Goal: Task Accomplishment & Management: Manage account settings

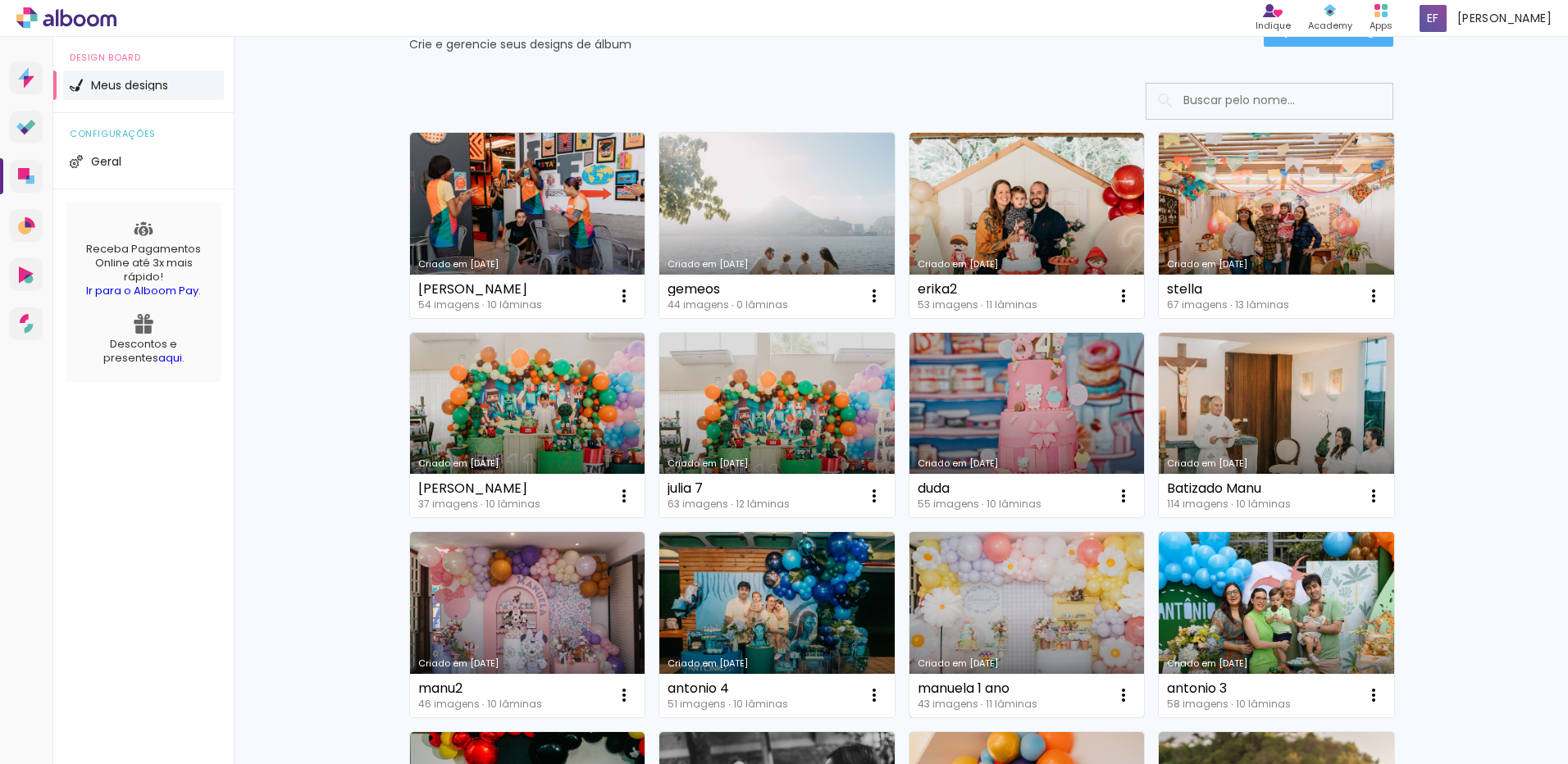
scroll to position [164, 0]
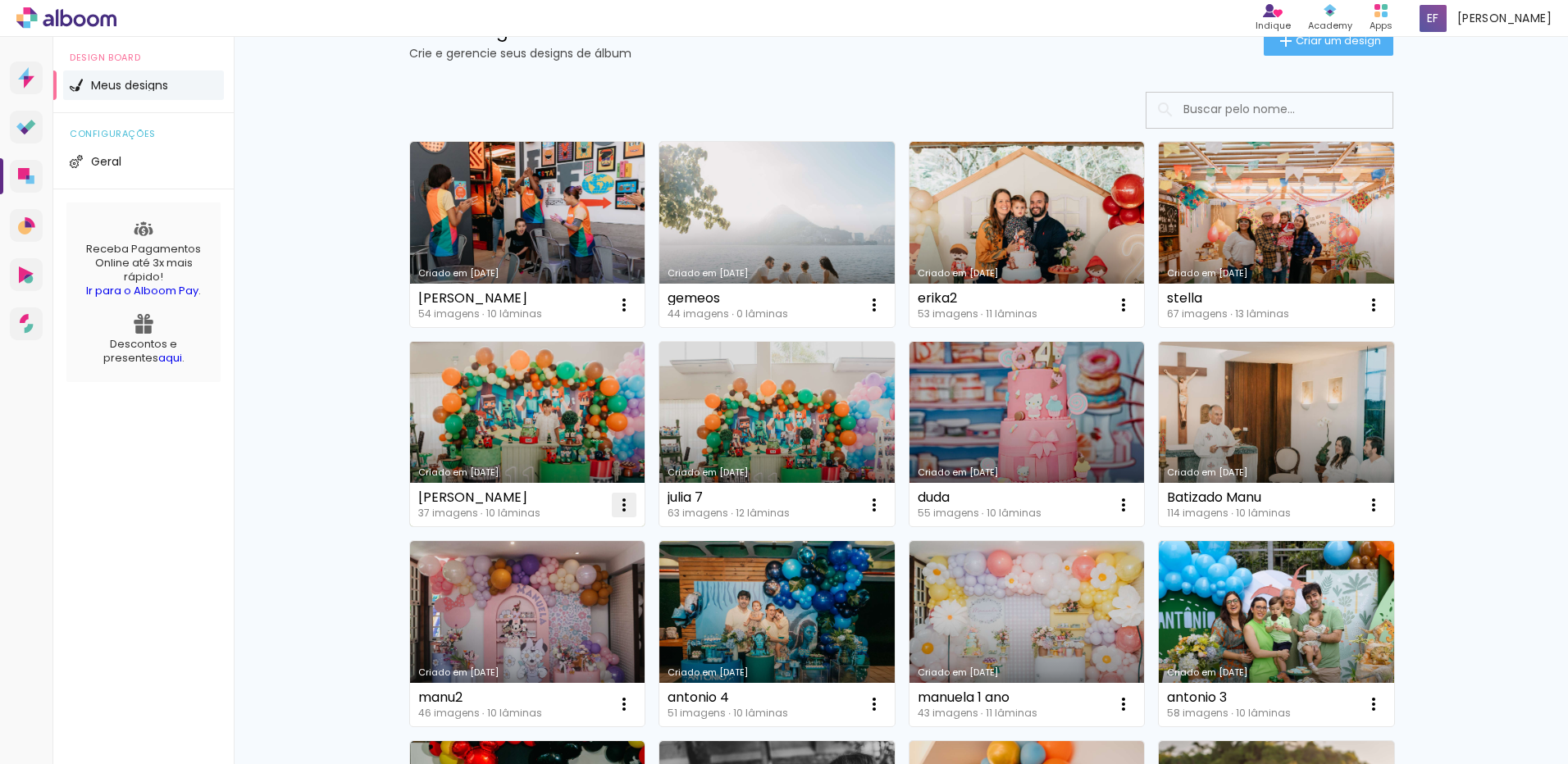
click at [614, 505] on iron-icon at bounding box center [624, 505] width 20 height 20
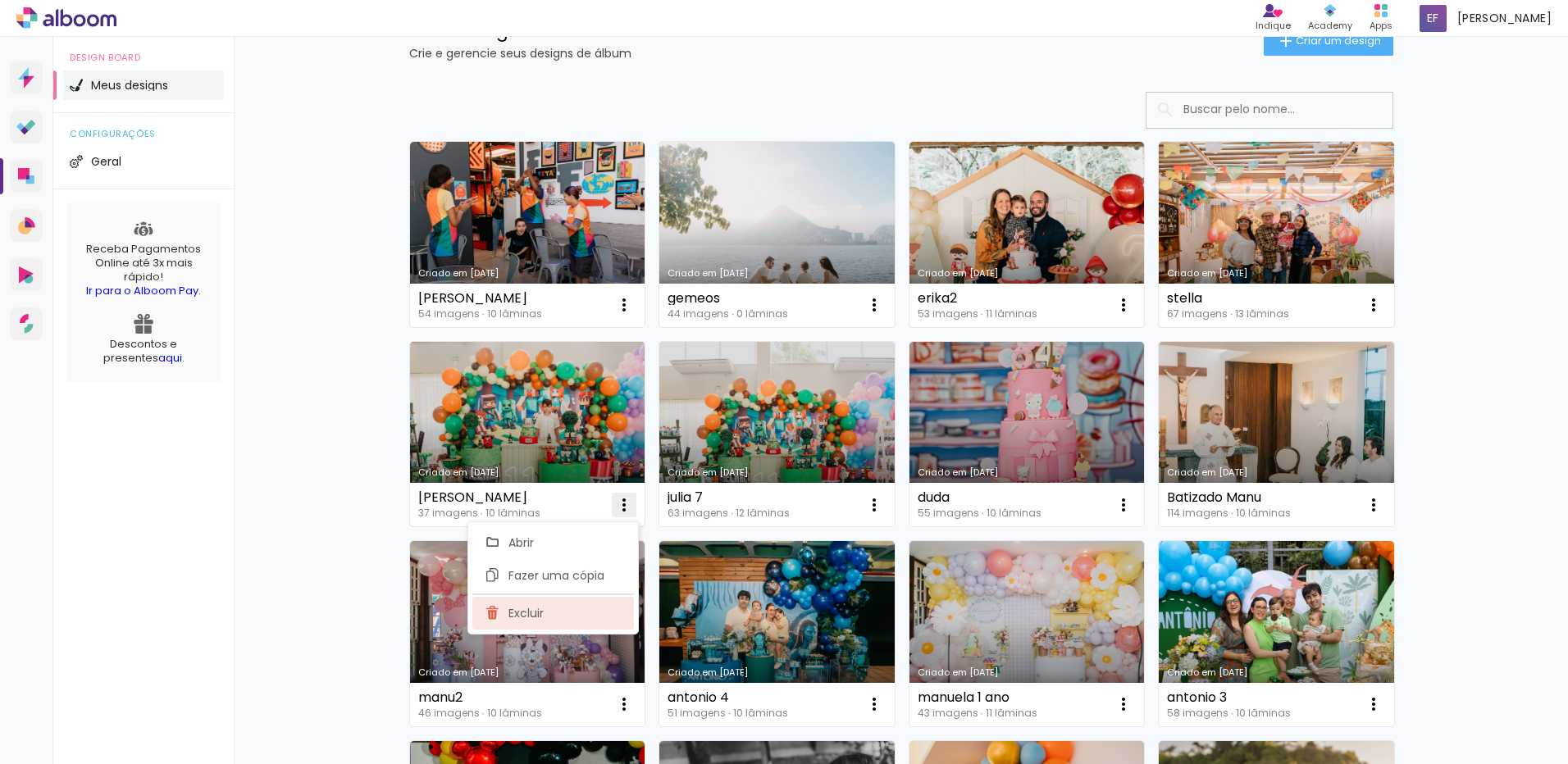
click at [579, 618] on paper-item "Excluir" at bounding box center [553, 613] width 161 height 33
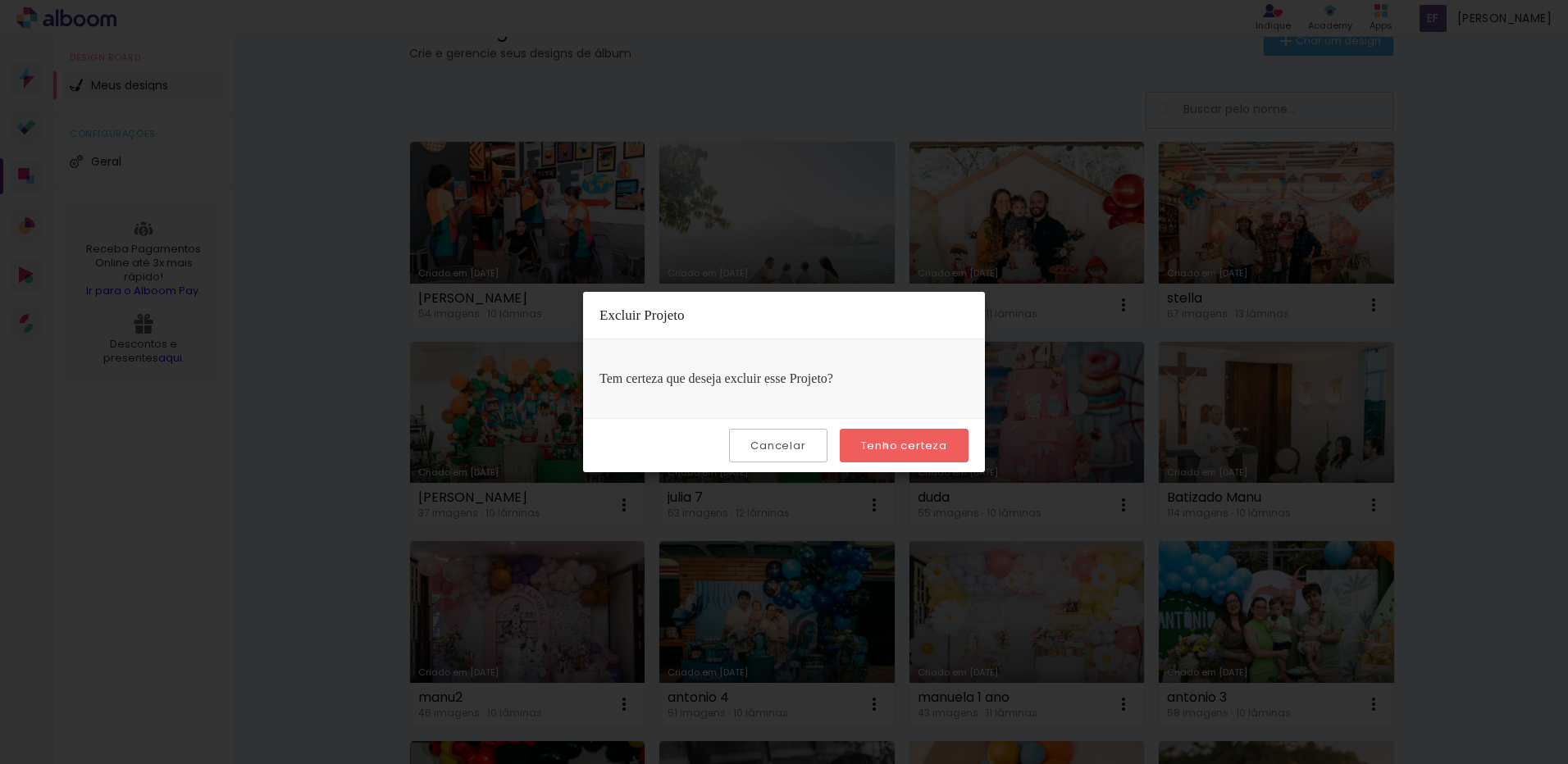
click at [0, 0] on slot "Tenho certeza" at bounding box center [0, 0] width 0 height 0
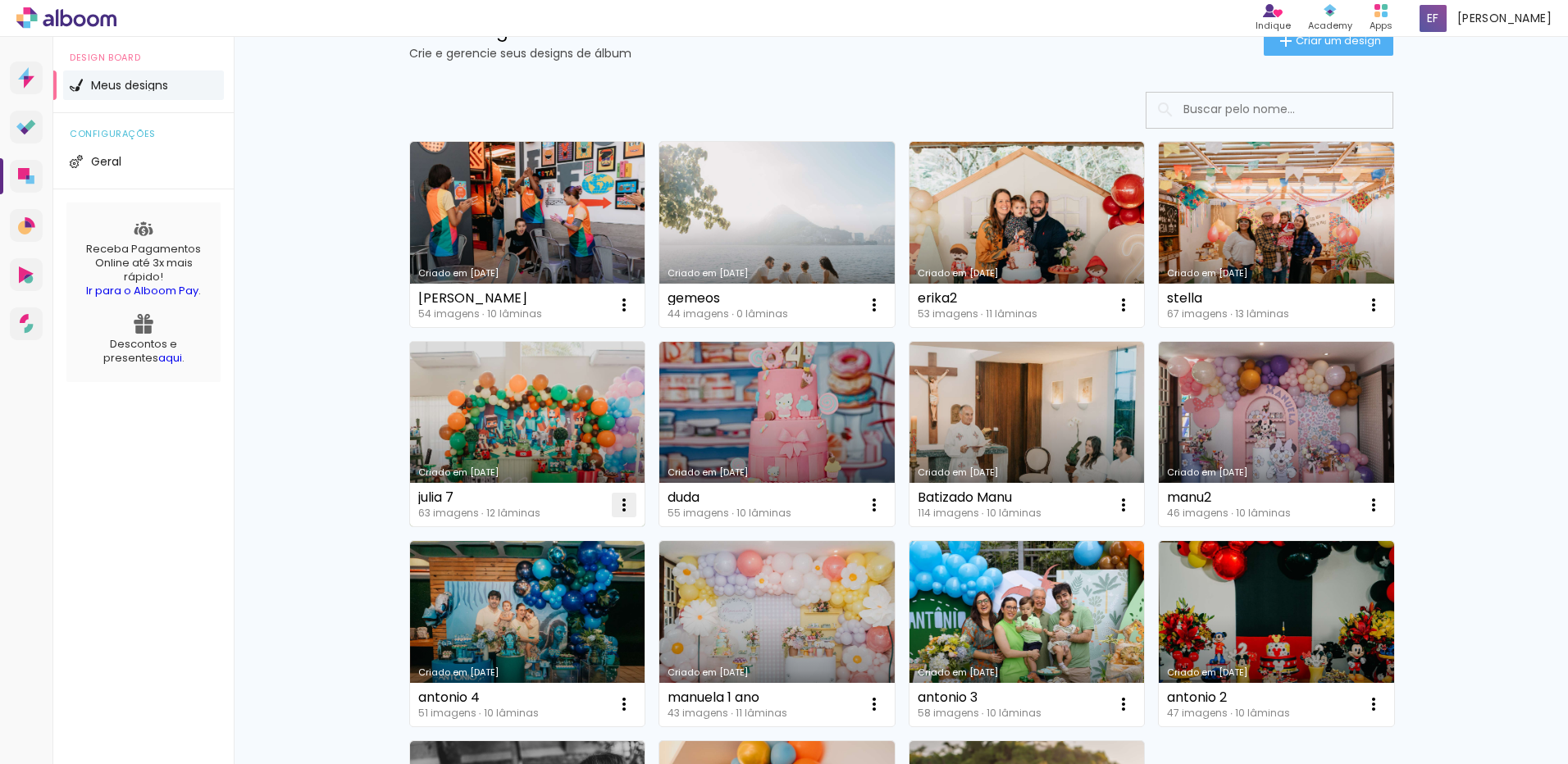
click at [620, 503] on iron-icon at bounding box center [624, 505] width 20 height 20
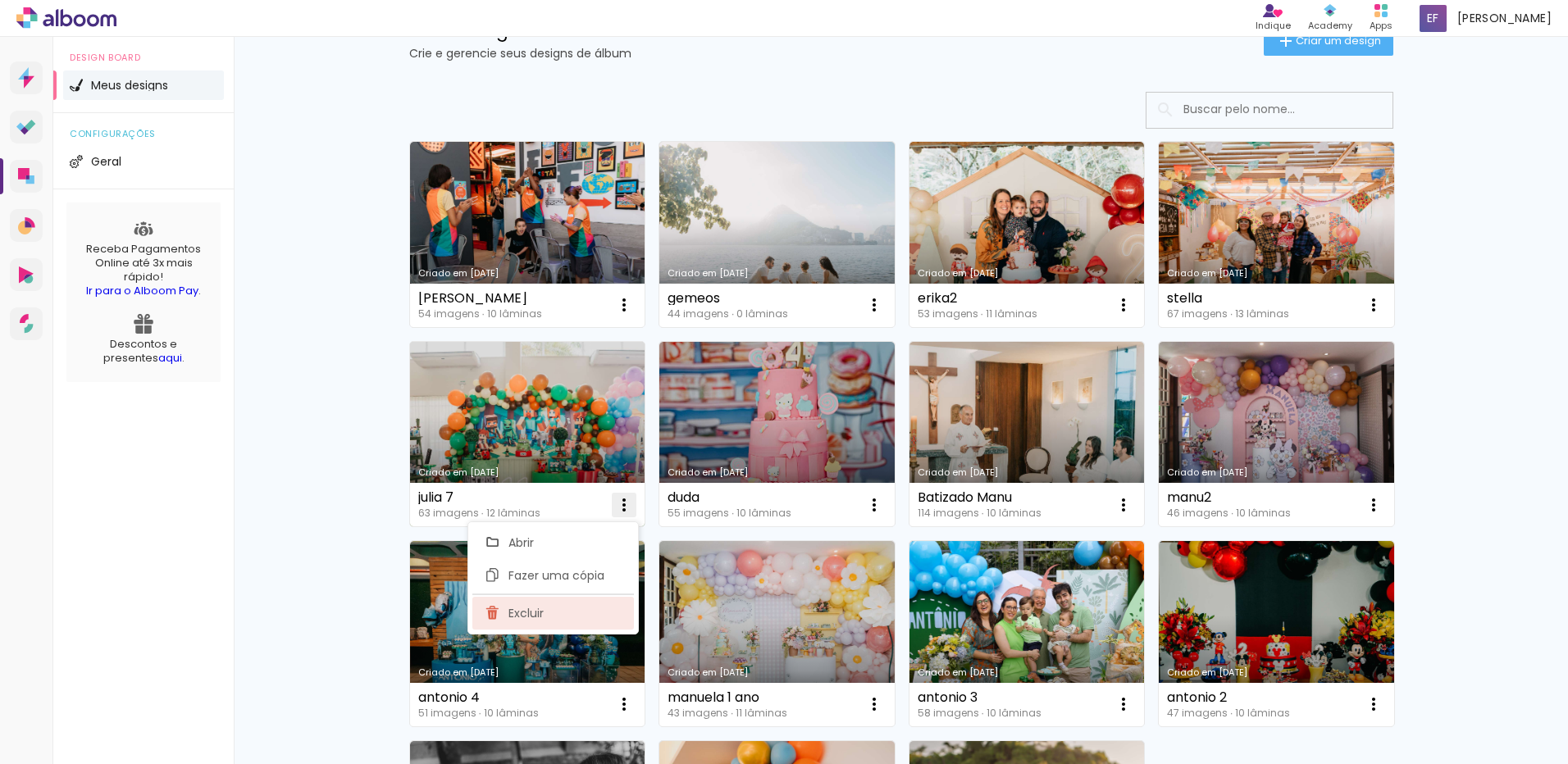
click at [572, 604] on paper-item "Excluir" at bounding box center [553, 613] width 161 height 33
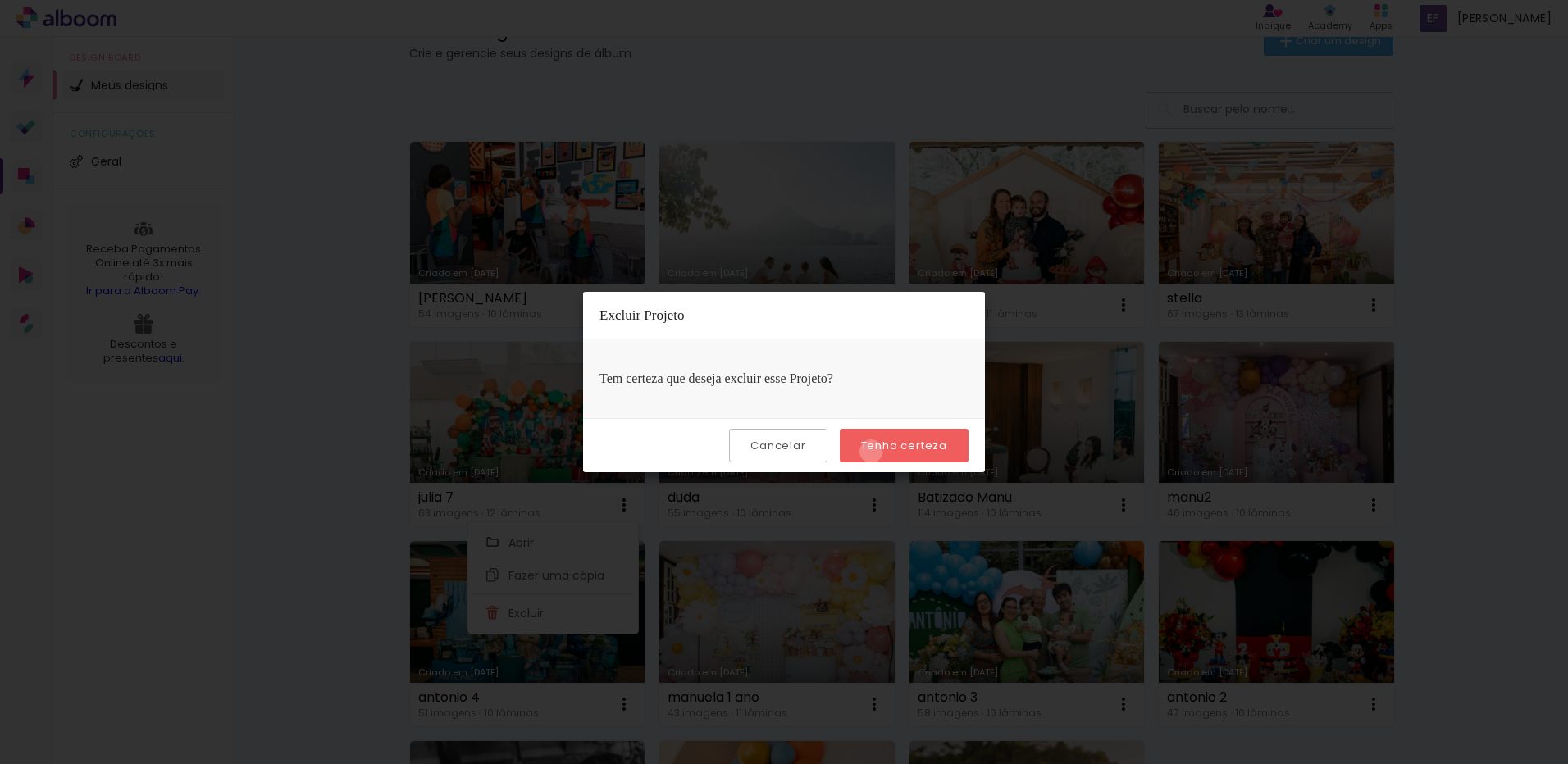
click at [0, 0] on slot "Tenho certeza" at bounding box center [0, 0] width 0 height 0
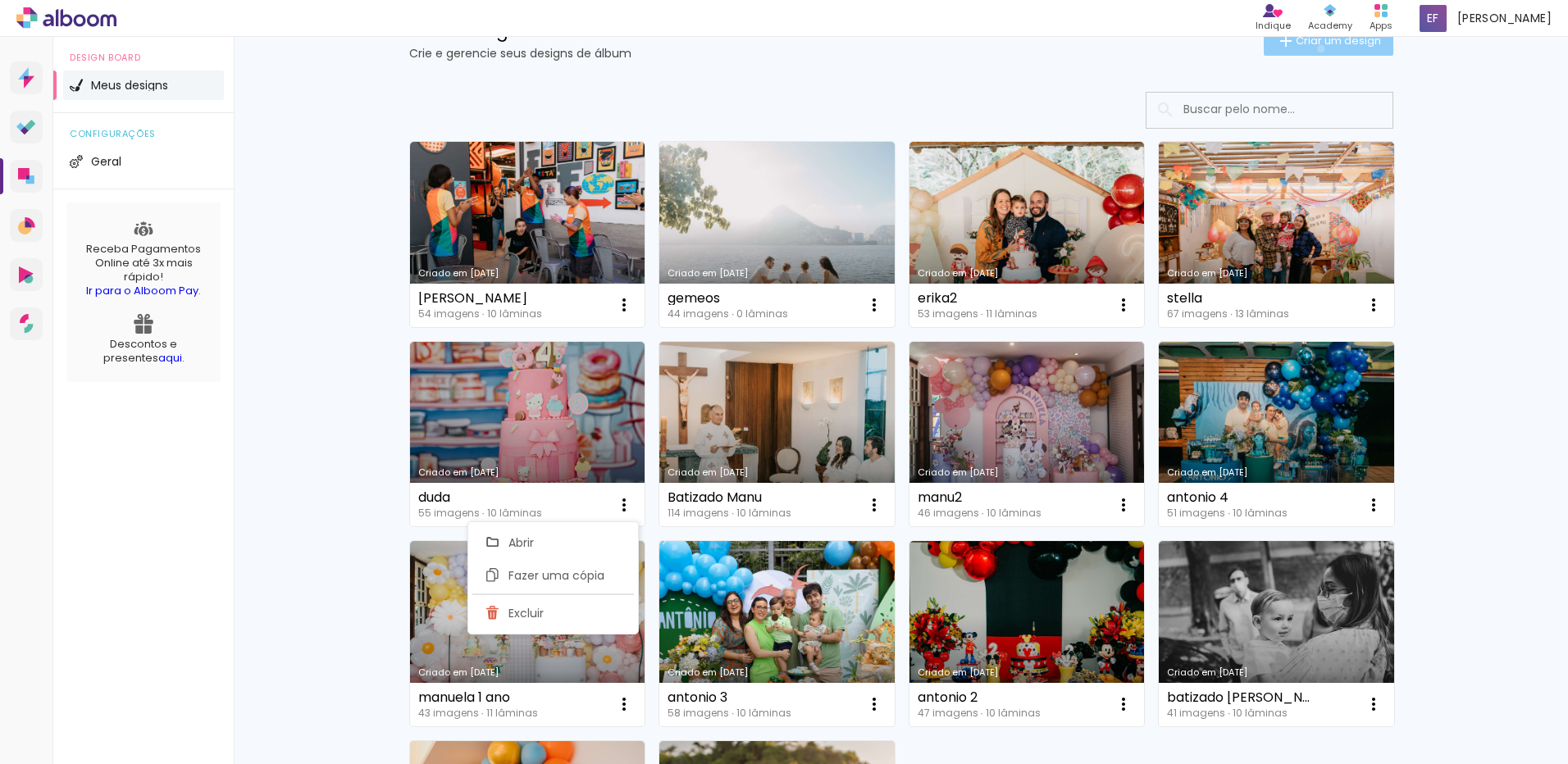
click at [1311, 48] on paper-button "Criar um design" at bounding box center [1328, 42] width 130 height 30
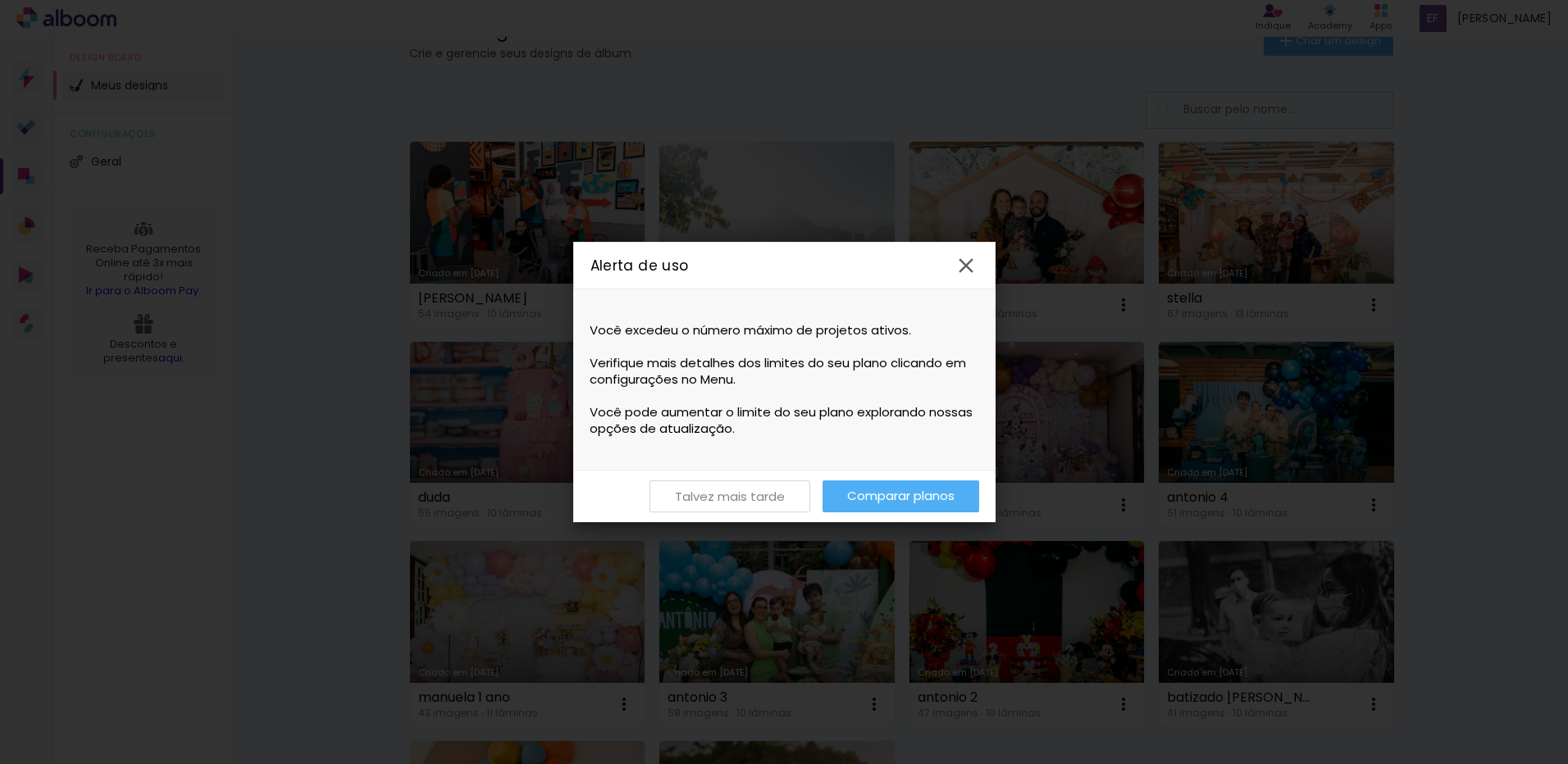
click at [797, 497] on paper-button "Talvez mais tarde" at bounding box center [730, 496] width 161 height 32
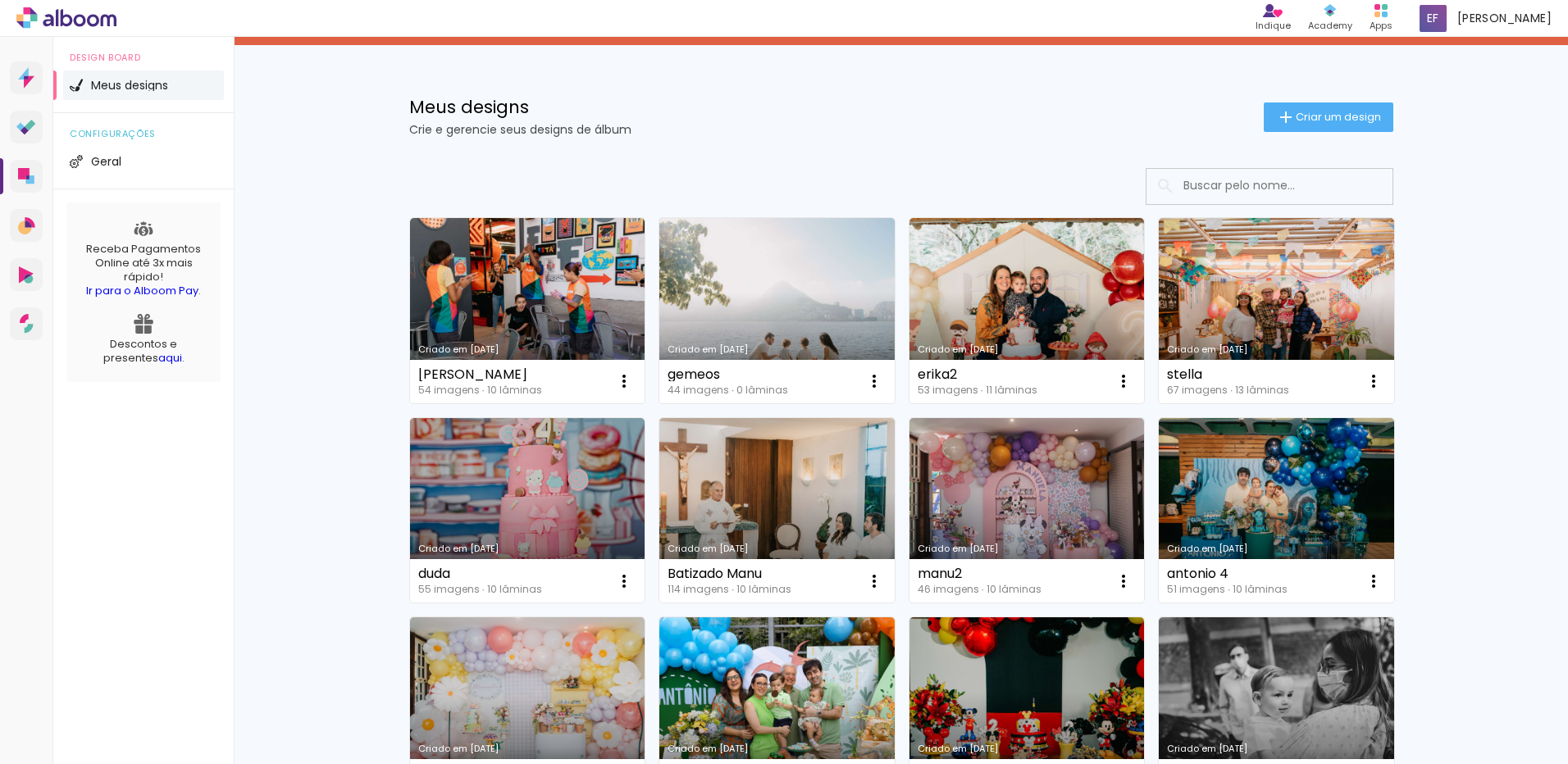
scroll to position [0, 0]
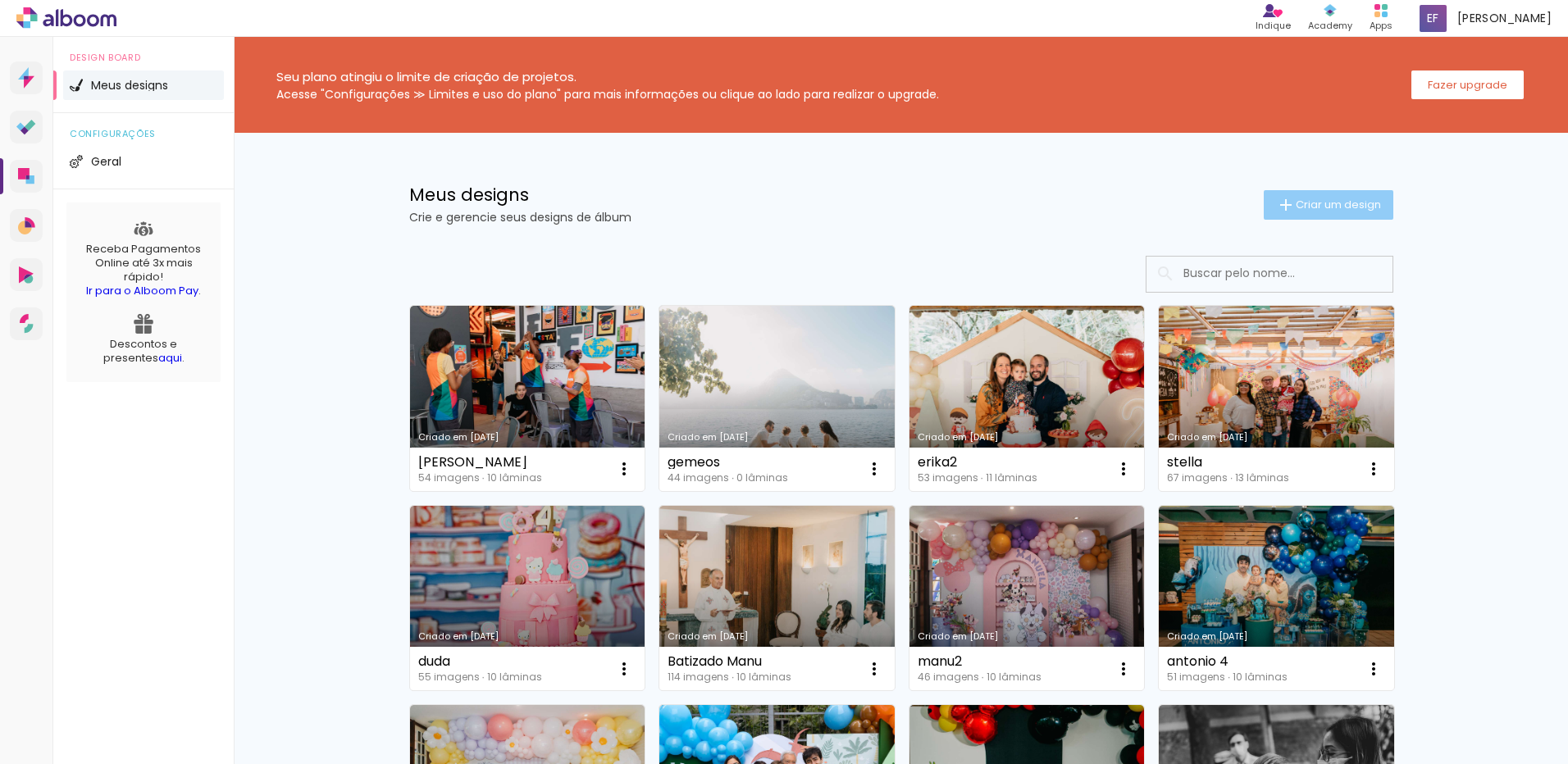
click at [1284, 196] on iron-icon at bounding box center [1286, 205] width 20 height 20
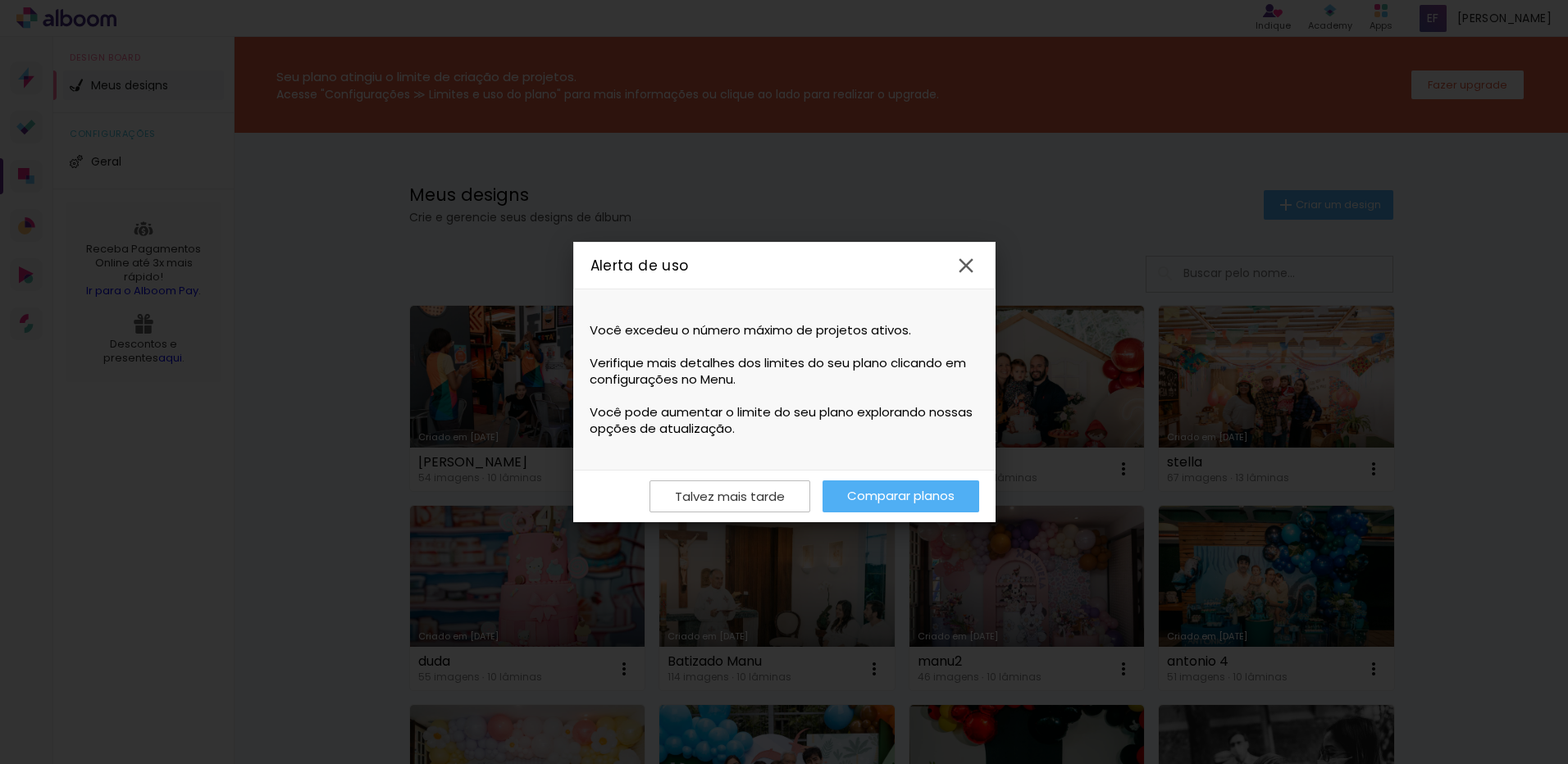
click at [857, 489] on link "Comparar planos" at bounding box center [901, 496] width 156 height 32
